Goal: Contribute content: Contribute content

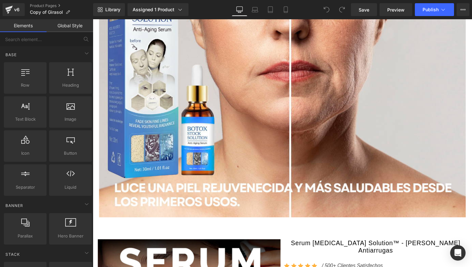
scroll to position [549, 0]
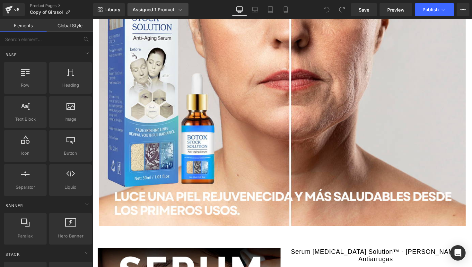
click at [168, 4] on link "Assigned 1 Product" at bounding box center [157, 9] width 61 height 13
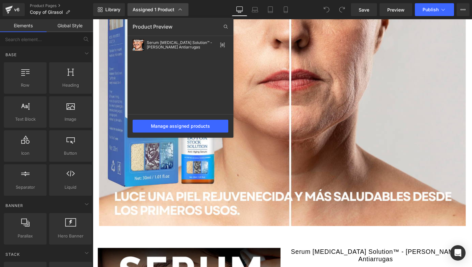
click at [168, 4] on link "Assigned 1 Product" at bounding box center [157, 9] width 61 height 13
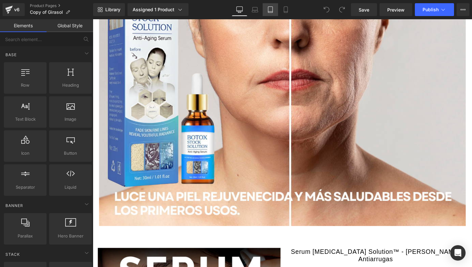
click at [273, 5] on link "Tablet" at bounding box center [270, 9] width 15 height 13
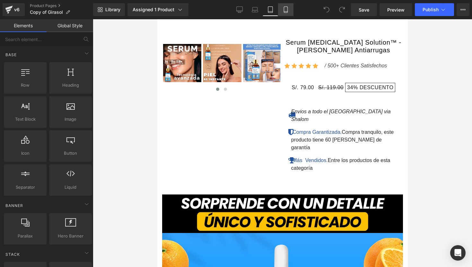
click at [289, 9] on icon at bounding box center [286, 9] width 6 height 6
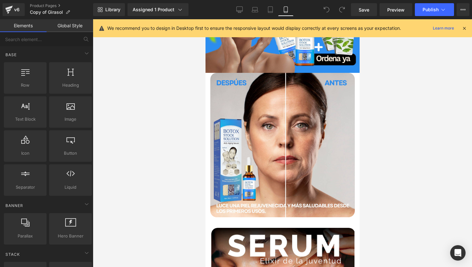
scroll to position [107, 0]
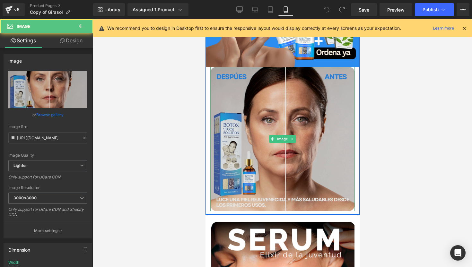
click at [323, 94] on img at bounding box center [282, 139] width 144 height 144
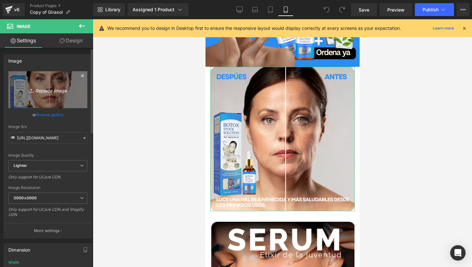
click at [49, 100] on link "Replace Image" at bounding box center [47, 89] width 79 height 37
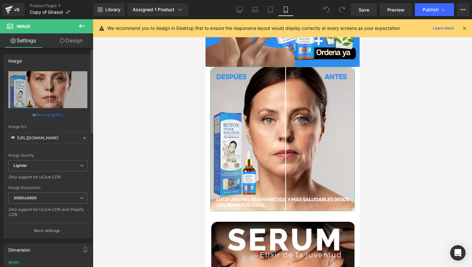
click at [57, 118] on link "Browse gallery" at bounding box center [49, 114] width 27 height 11
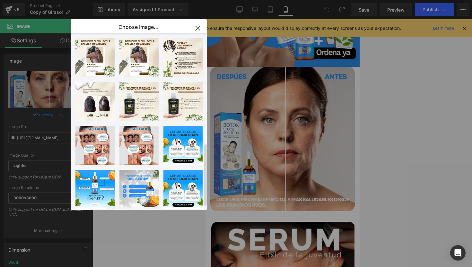
scroll to position [317, 0]
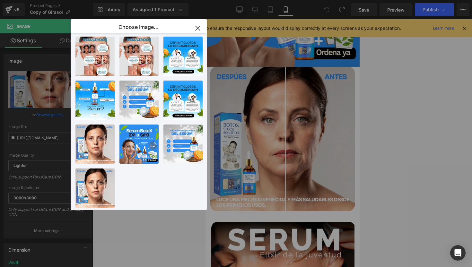
click at [200, 28] on icon "button" at bounding box center [198, 28] width 10 height 10
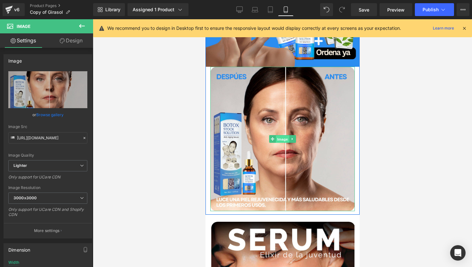
click at [278, 138] on span "Image" at bounding box center [281, 139] width 13 height 8
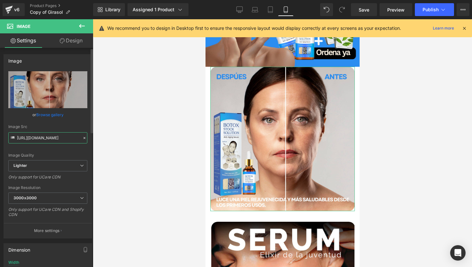
click at [41, 141] on input "[URL][DOMAIN_NAME]" at bounding box center [47, 137] width 79 height 11
click at [41, 139] on input "[URL][DOMAIN_NAME]" at bounding box center [47, 137] width 79 height 11
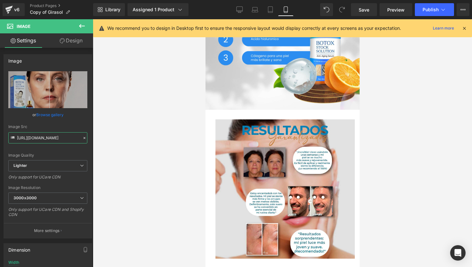
scroll to position [798, 0]
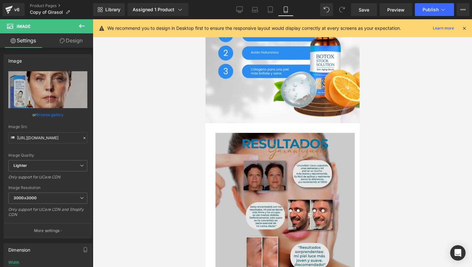
click at [272, 147] on img at bounding box center [284, 202] width 139 height 139
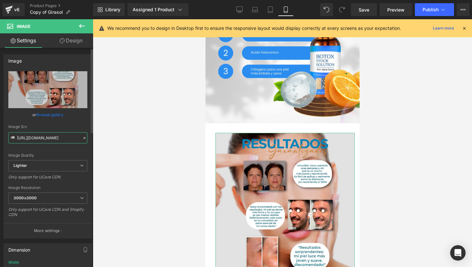
click at [55, 135] on input "[URL][DOMAIN_NAME]" at bounding box center [47, 137] width 79 height 11
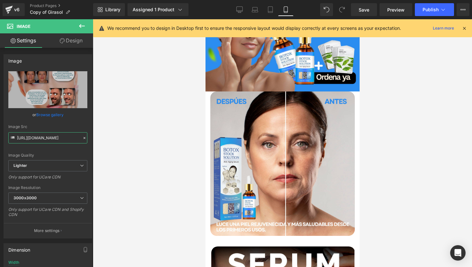
scroll to position [0, 0]
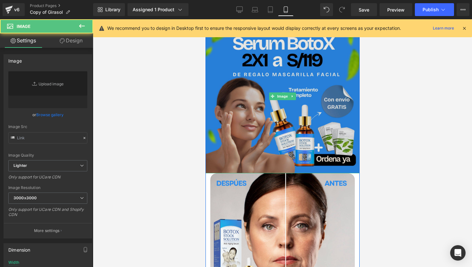
click at [267, 97] on img at bounding box center [282, 96] width 154 height 154
type input "[URL][DOMAIN_NAME]"
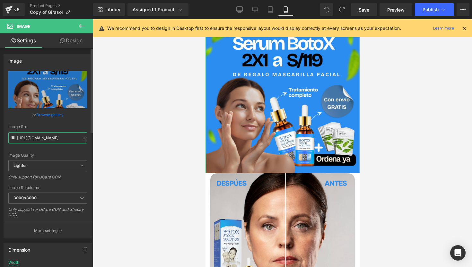
click at [53, 139] on input "[URL][DOMAIN_NAME]" at bounding box center [47, 137] width 79 height 11
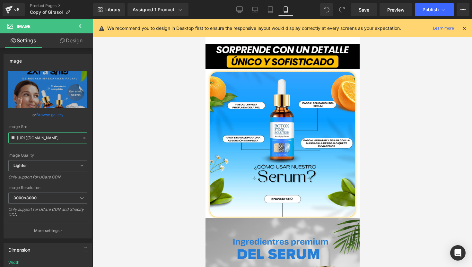
scroll to position [528, 0]
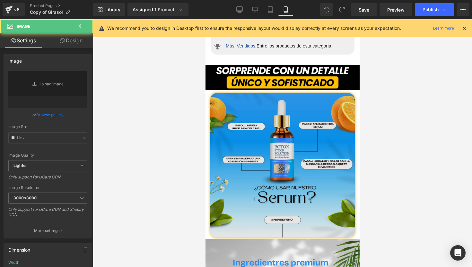
type input "[URL][DOMAIN_NAME]"
click at [319, 102] on img at bounding box center [282, 165] width 144 height 144
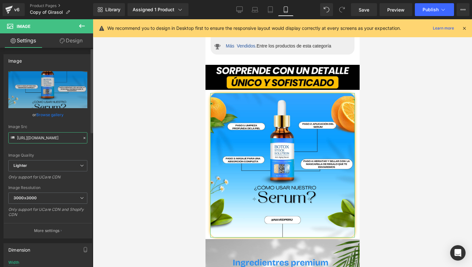
click at [41, 139] on input "[URL][DOMAIN_NAME]" at bounding box center [47, 137] width 79 height 11
